Goal: Information Seeking & Learning: Find specific fact

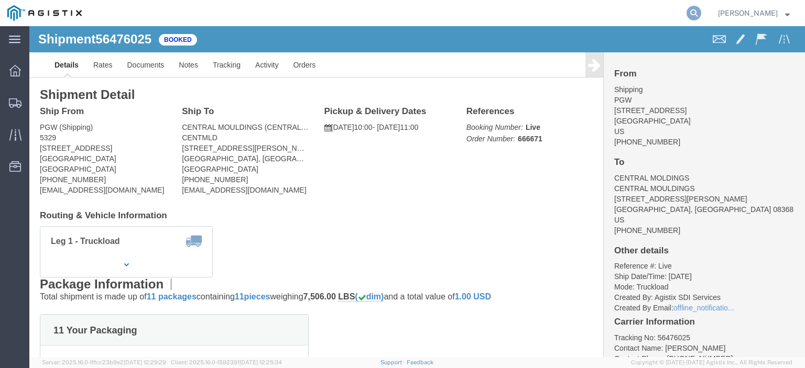
click at [701, 8] on icon at bounding box center [693, 13] width 15 height 15
paste input "56483473"
type input "56483473"
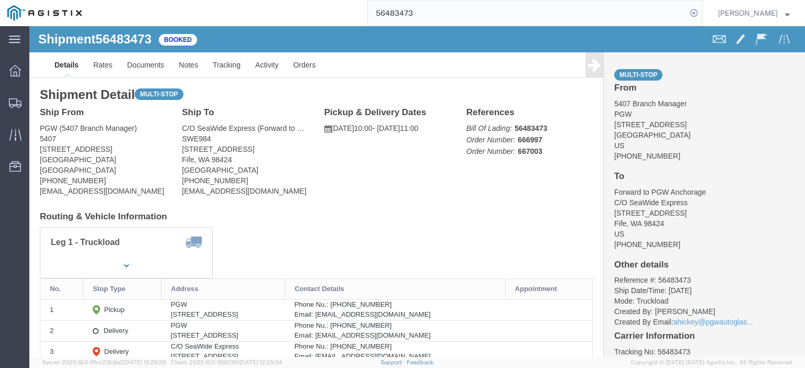
click div "Shipment 56483473 Booked"
click span "56483473"
drag, startPoint x: 101, startPoint y: 18, endPoint x: 101, endPoint y: 12, distance: 6.8
click span "56483473"
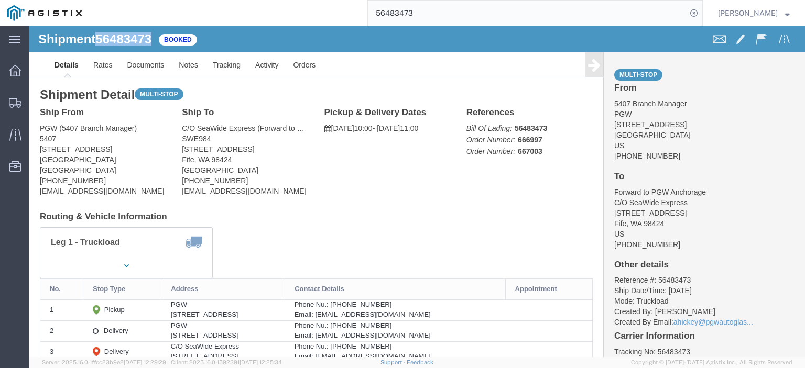
click span "56483473"
copy span "56483473"
drag, startPoint x: 87, startPoint y: 124, endPoint x: 6, endPoint y: 124, distance: 80.7
click div "Ship From PGW (5407 Branch Manager) 5407 5850 North 101st Avenue Glendale, AZ 8…"
copy address "5850 North 101st Avenue"
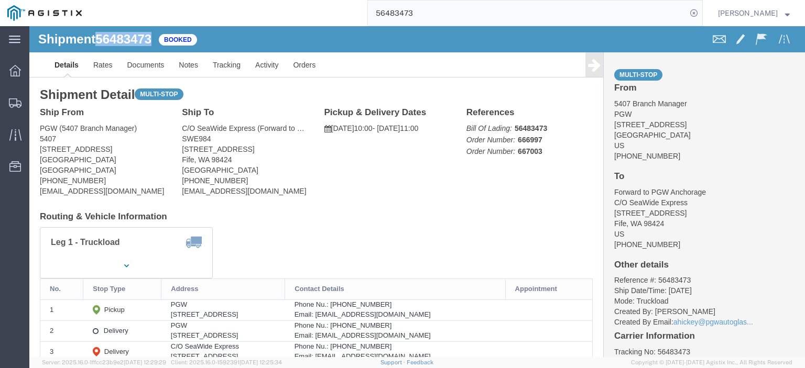
drag, startPoint x: 240, startPoint y: 122, endPoint x: 145, endPoint y: 126, distance: 95.5
click div "Ship To C/O SeaWide Express (Forward to PGW Anchorage) SWE984 4301 B industry D…"
copy address "4301 B industry Drive East"
drag, startPoint x: 189, startPoint y: 113, endPoint x: 149, endPoint y: 102, distance: 41.5
click div "Ship To C/O SeaWide Express (Forward to PGW Anchorage) SWE984 4301 B industry D…"
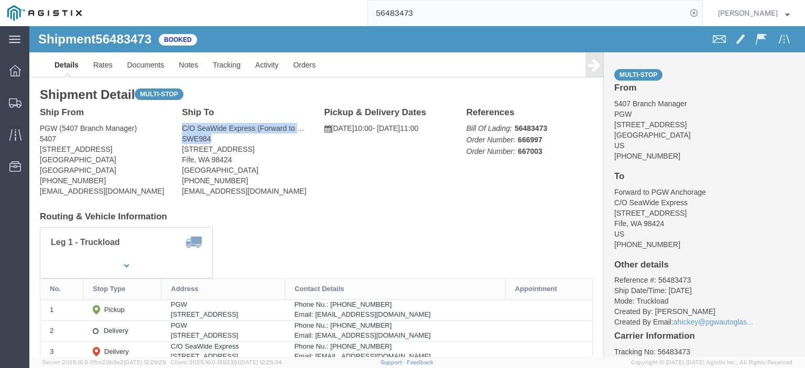
copy address "C/O SeaWide Express (Forward to PGW Anchorage) SWE984"
drag, startPoint x: 203, startPoint y: 137, endPoint x: 144, endPoint y: 133, distance: 59.4
click div "Ship To C/O SeaWide Express (Forward to PGW Anchorage) SWE984 4301 B industry D…"
copy address "Fife, WA 98424"
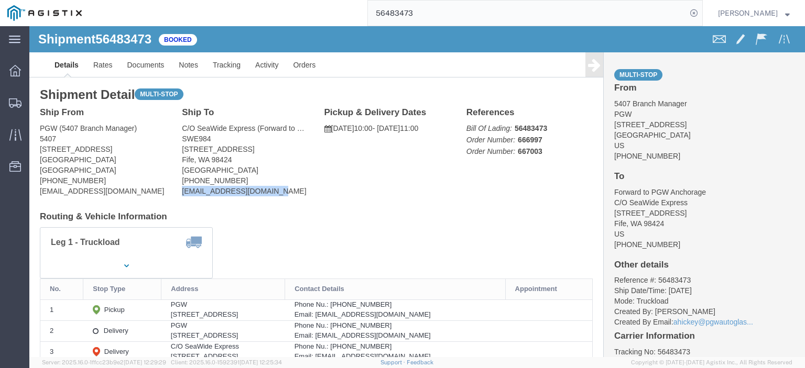
drag, startPoint x: 203, startPoint y: 168, endPoint x: 144, endPoint y: 166, distance: 59.3
click div "Ship To C/O SeaWide Express (Forward to PGW Anchorage) SWE984 4301 B industry D…"
copy address "cmcvay@seawideexress.com"
drag, startPoint x: 200, startPoint y: 157, endPoint x: 148, endPoint y: 155, distance: 51.4
click div "Ship To C/O SeaWide Express (Forward to PGW Anchorage) SWE984 4301 B industry D…"
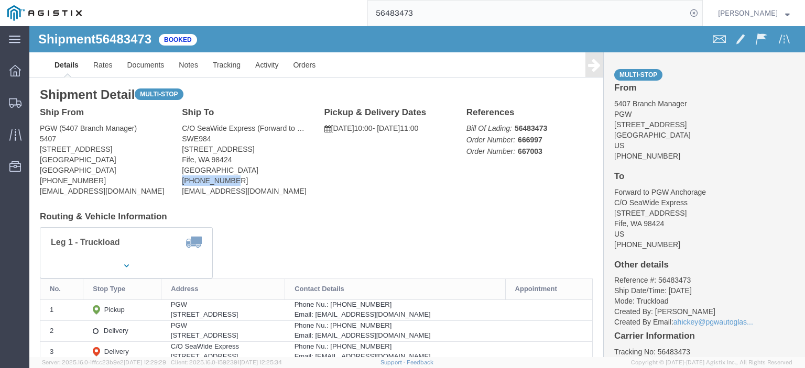
copy address "404-942-1160"
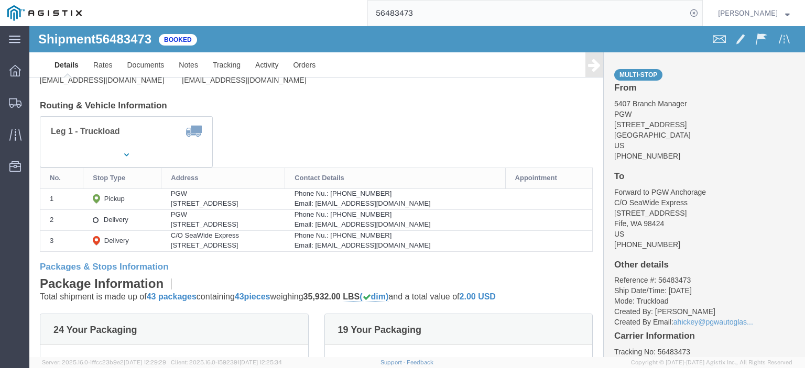
scroll to position [157, 0]
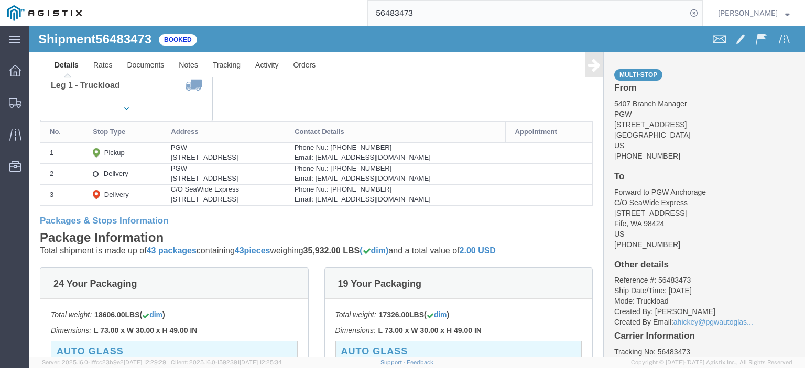
drag, startPoint x: 188, startPoint y: 150, endPoint x: 123, endPoint y: 154, distance: 65.0
click td "PGW 10790 W Executive Dr, Boise, ID, 83713, US"
copy div "10790 W Executive Dr"
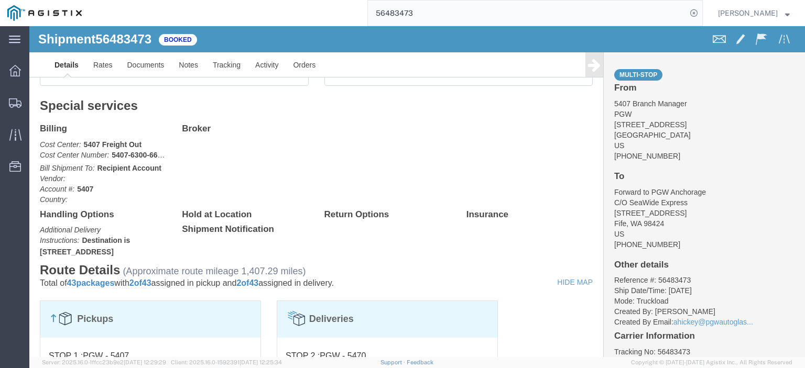
scroll to position [734, 0]
